Goal: Task Accomplishment & Management: Use online tool/utility

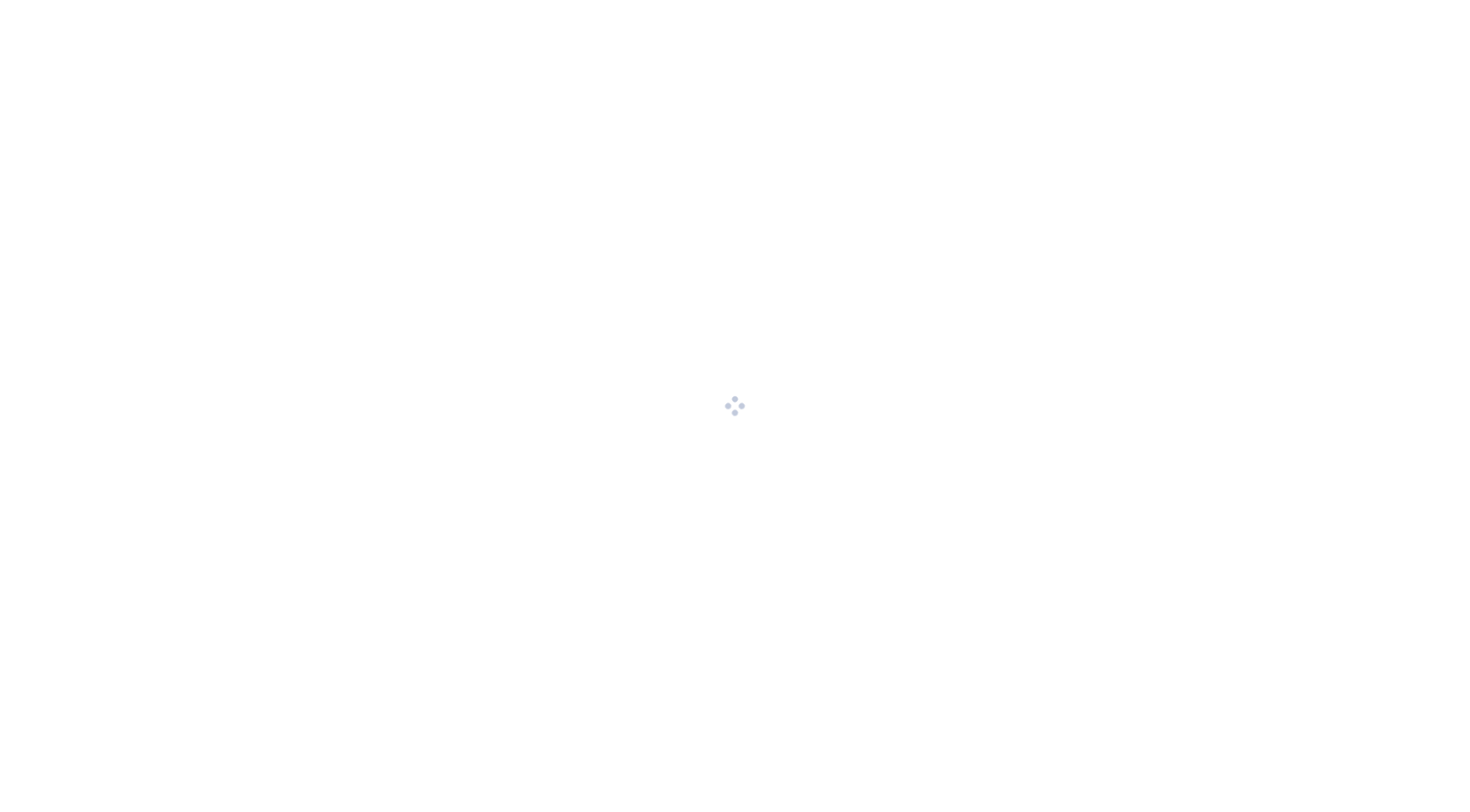
click at [661, 357] on body at bounding box center [735, 406] width 1470 height 812
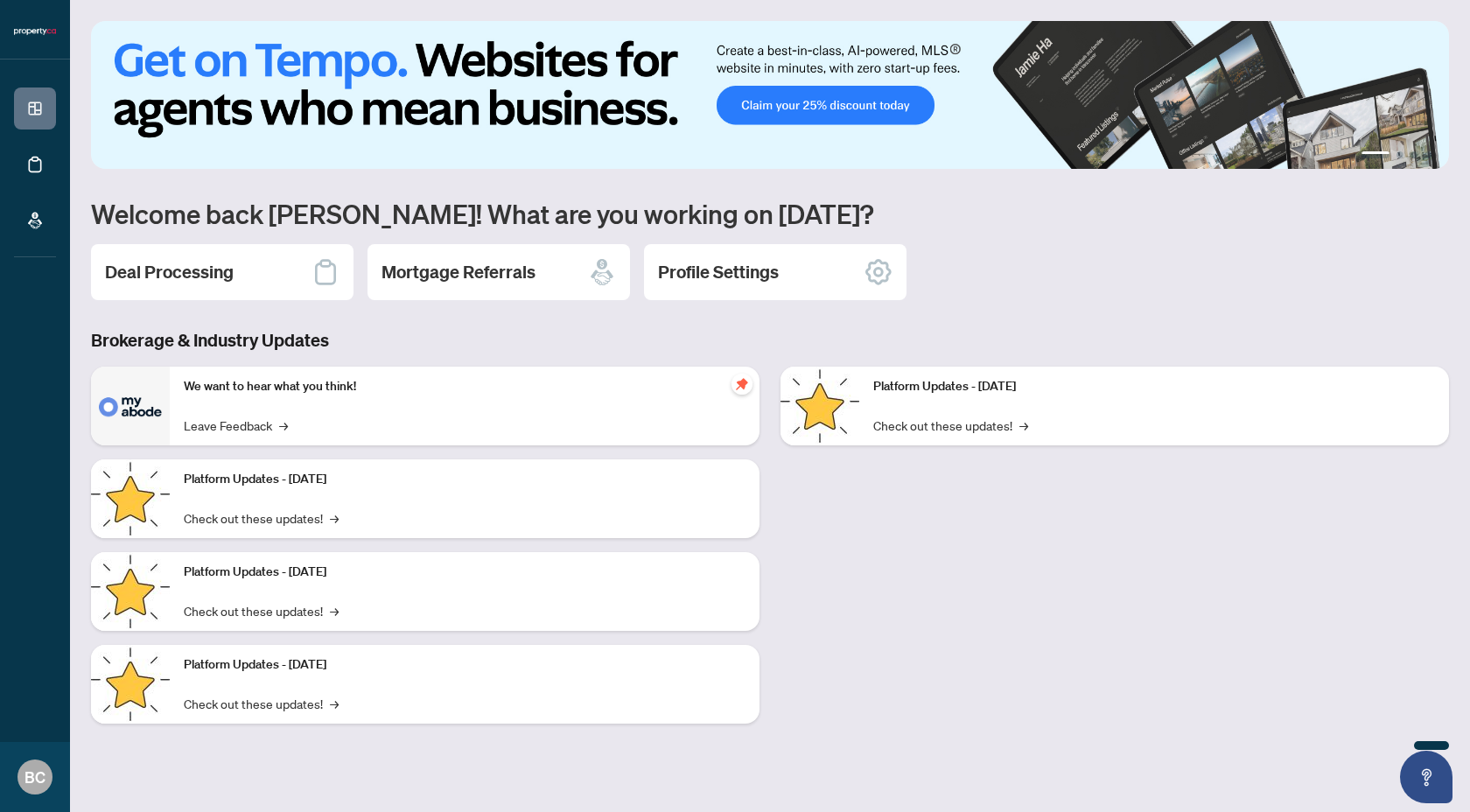
click at [223, 228] on h1 "Welcome back [PERSON_NAME]! What are you working on [DATE]?" at bounding box center [770, 213] width 1358 height 33
click at [197, 255] on div "Deal Processing" at bounding box center [223, 272] width 262 height 56
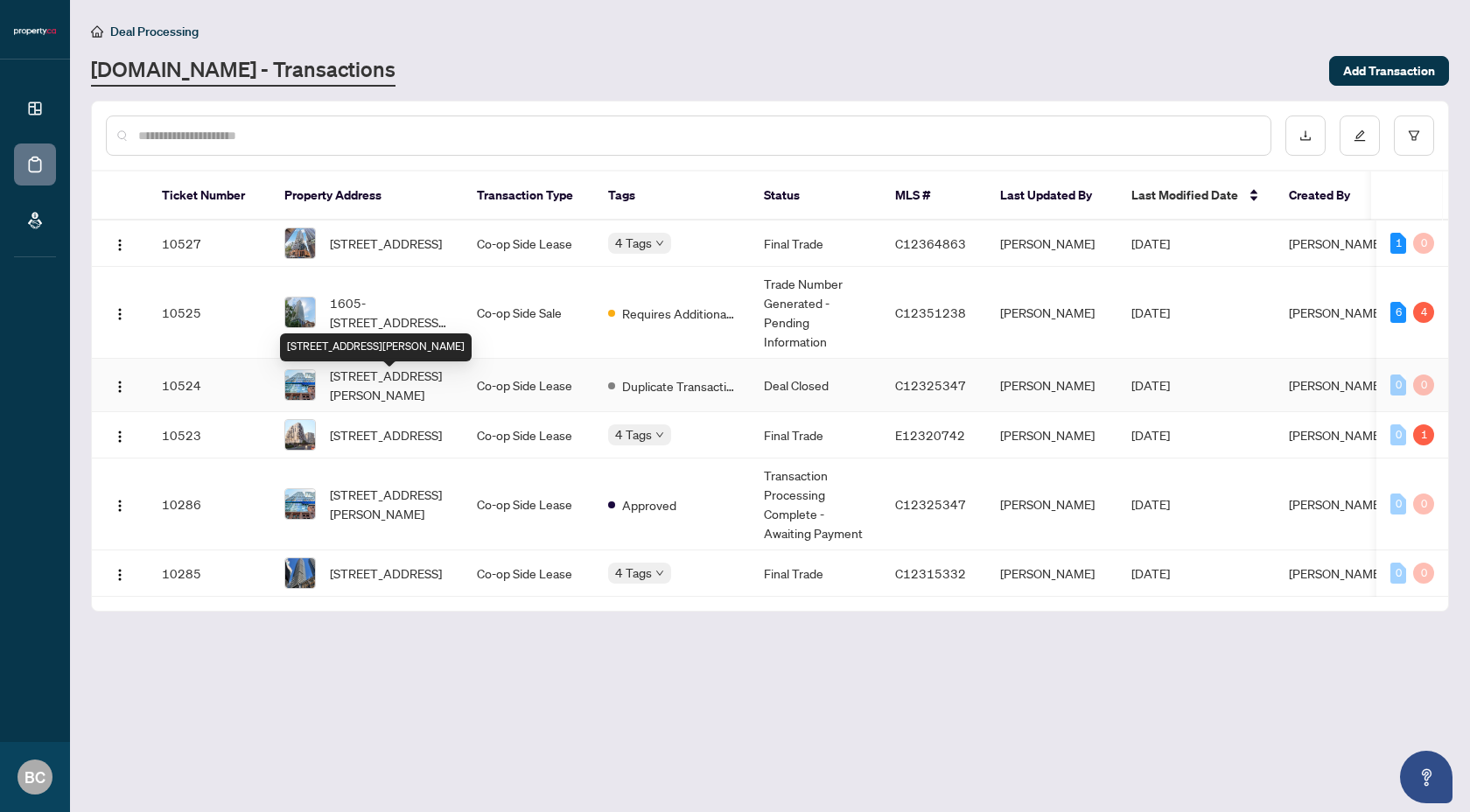
click at [373, 390] on span "[STREET_ADDRESS][PERSON_NAME]" at bounding box center [390, 385] width 119 height 39
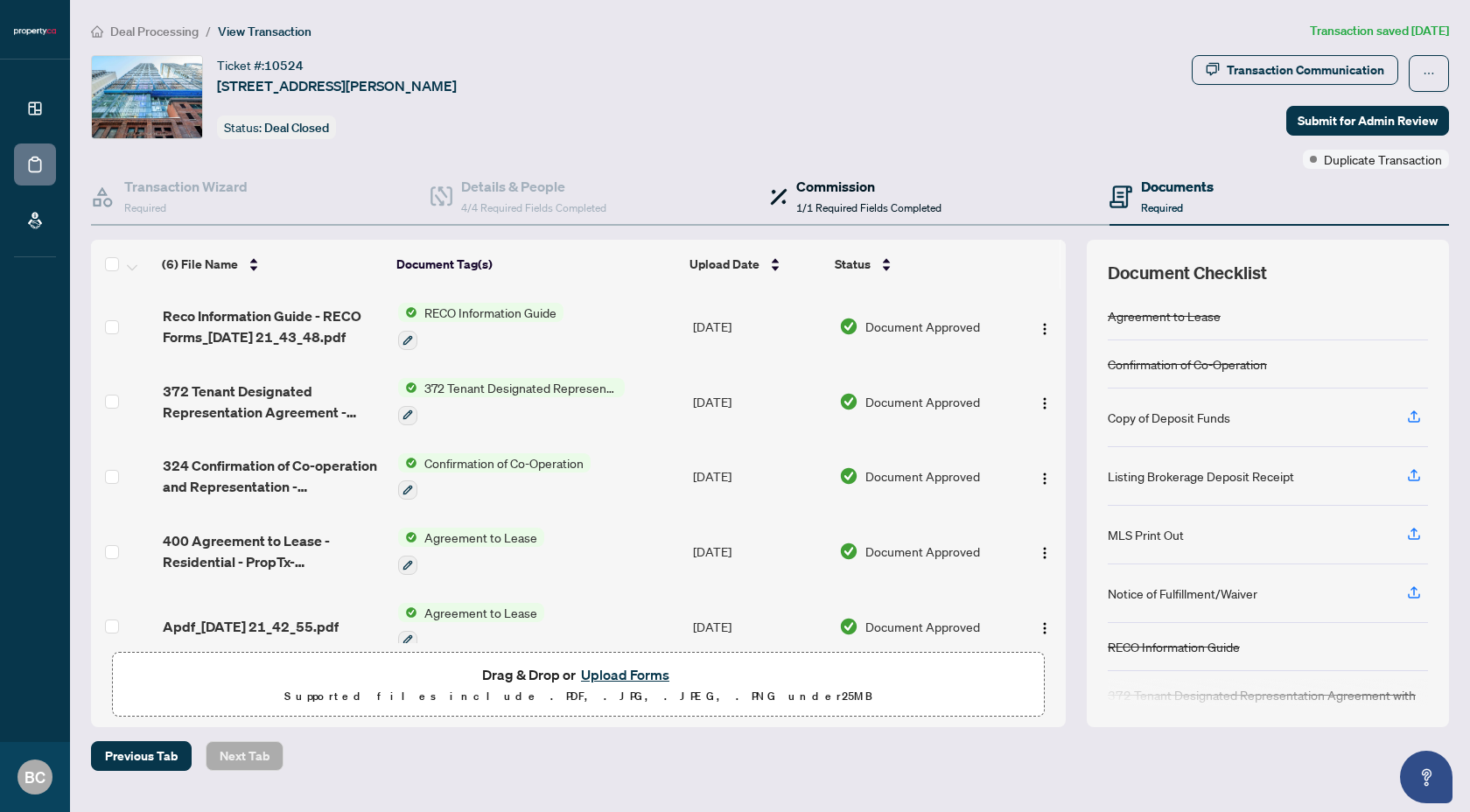
click at [839, 193] on h4 "Commission" at bounding box center [869, 186] width 145 height 21
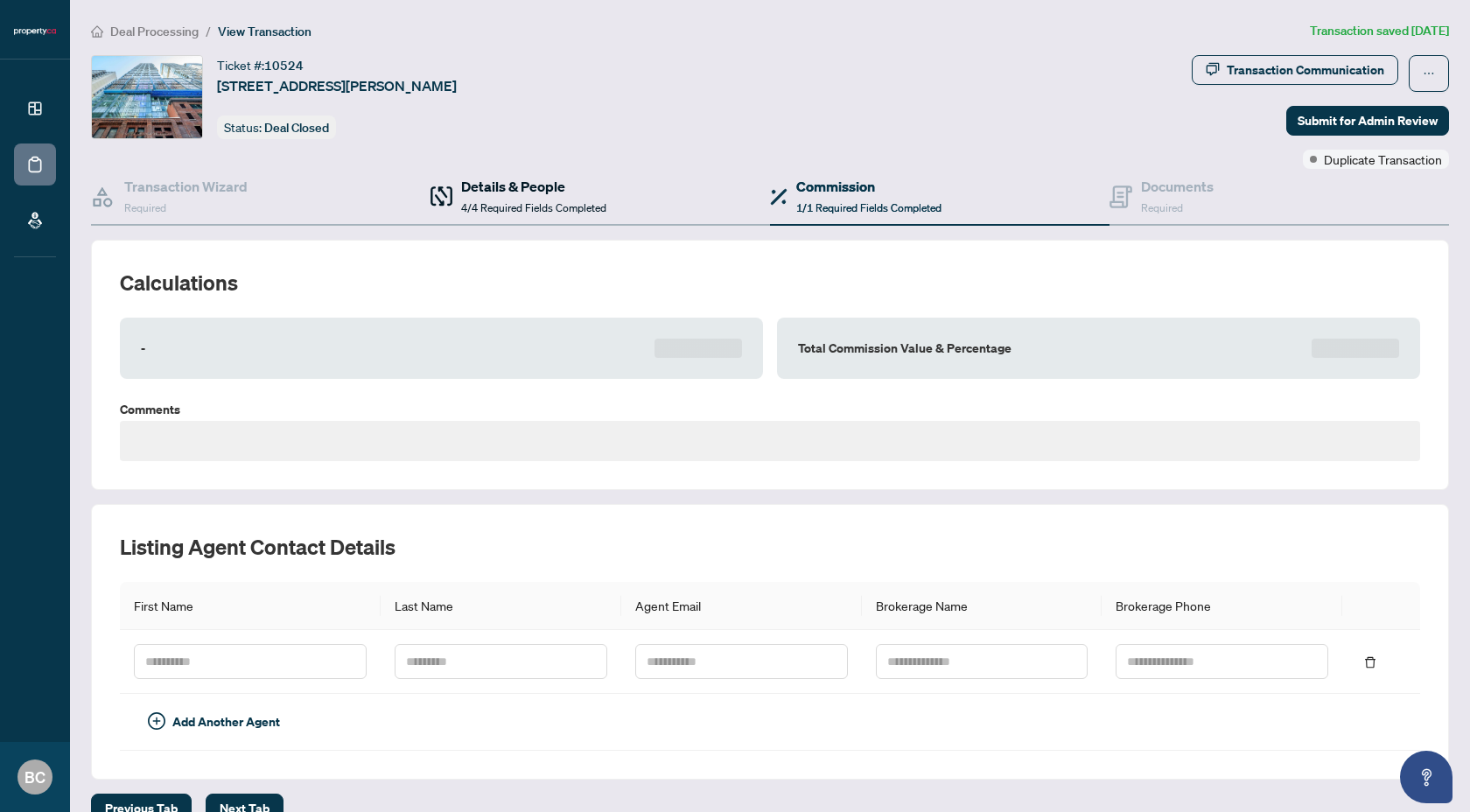
click at [560, 186] on h4 "Details & People" at bounding box center [534, 186] width 145 height 21
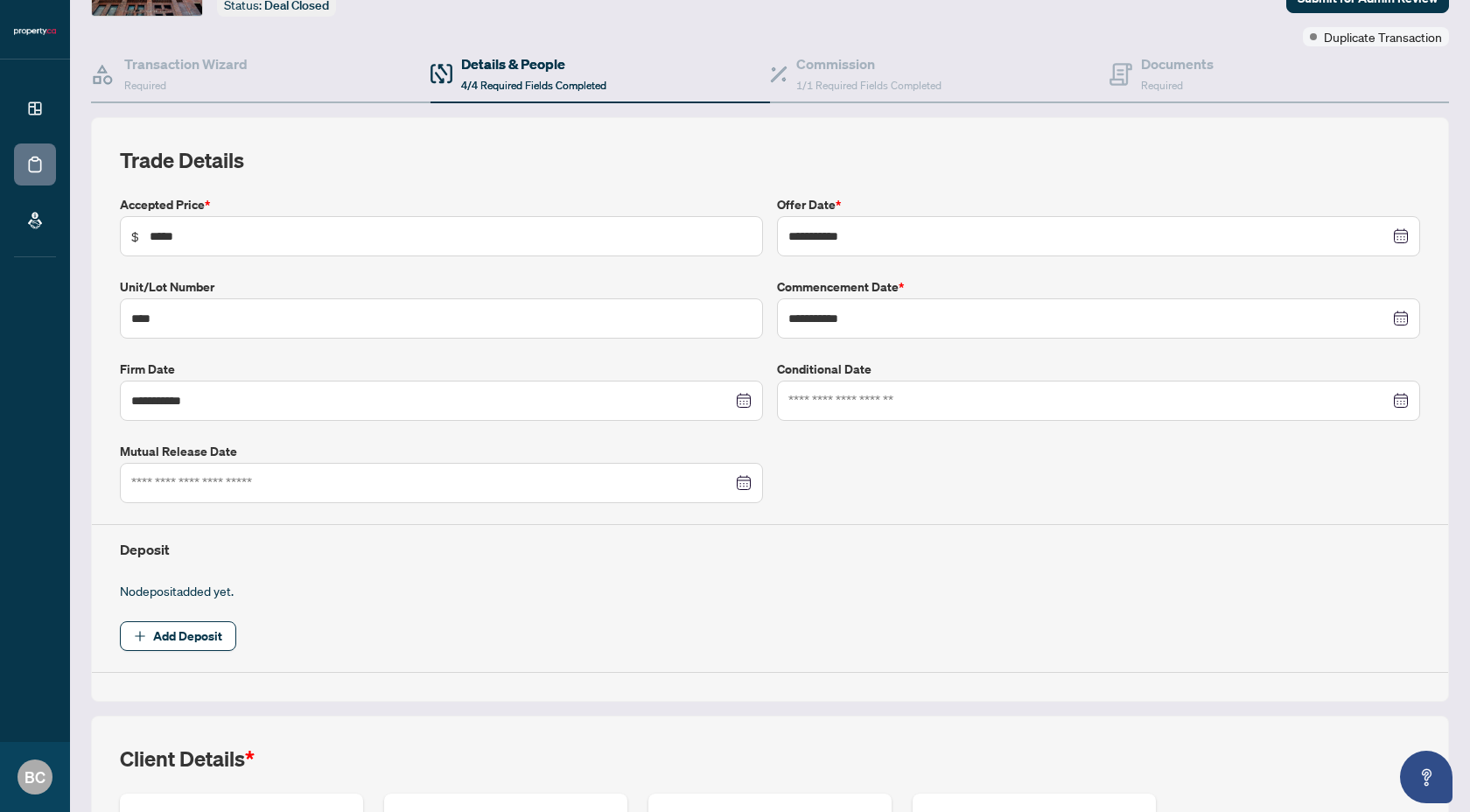
scroll to position [40, 0]
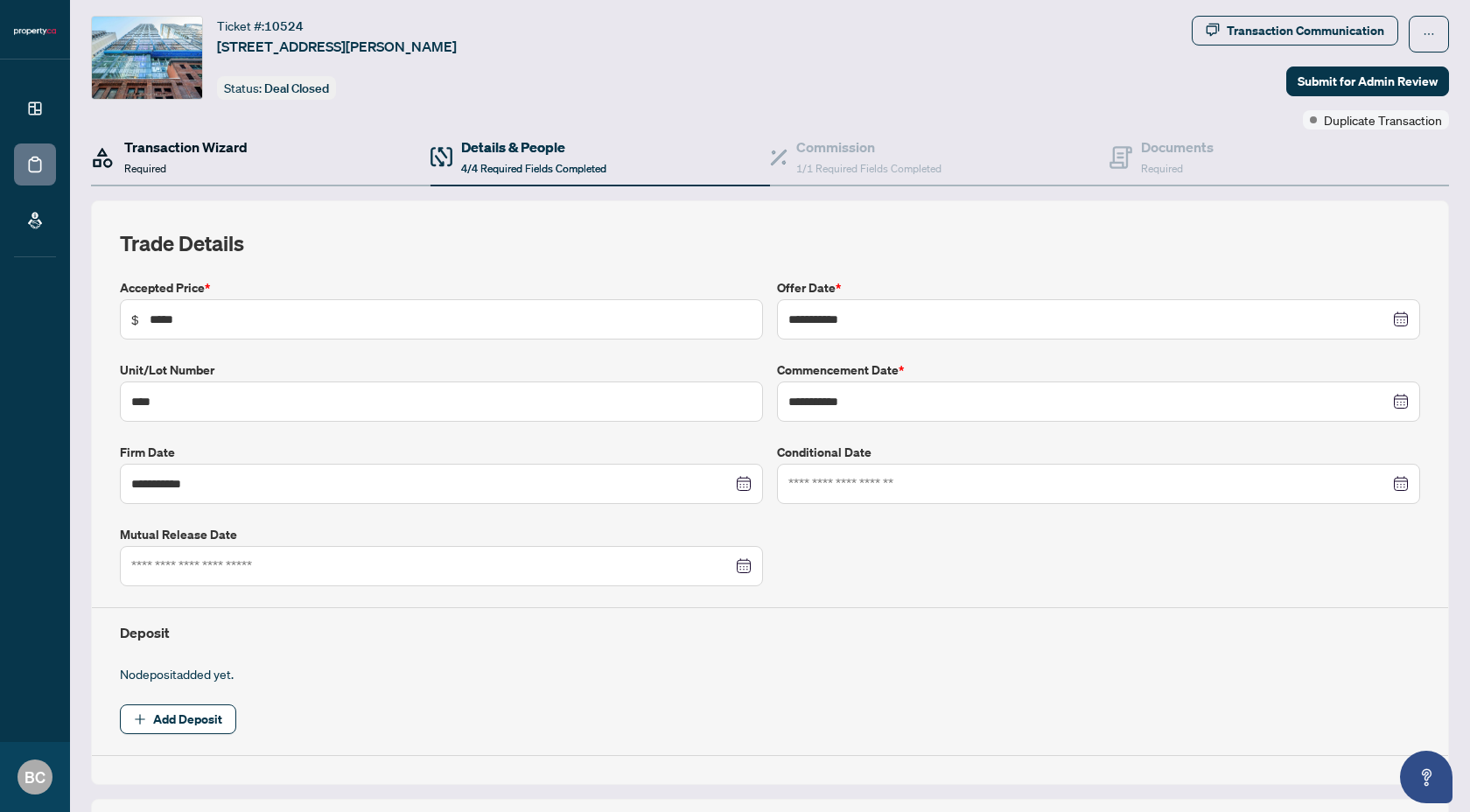
click at [204, 152] on h4 "Transaction Wizard" at bounding box center [186, 146] width 123 height 21
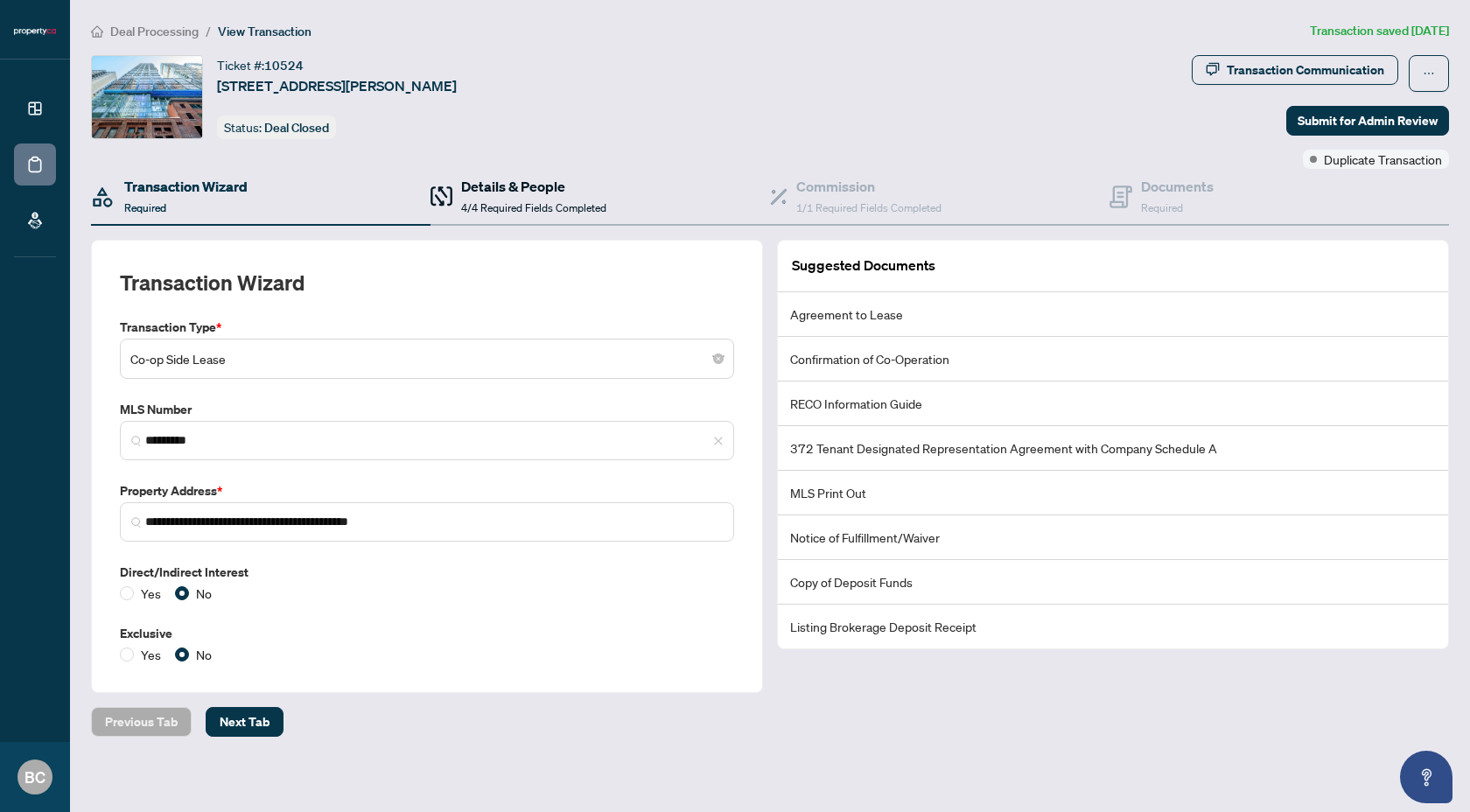
click at [562, 202] on span "4/4 Required Fields Completed" at bounding box center [534, 207] width 145 height 13
